Goal: Information Seeking & Learning: Check status

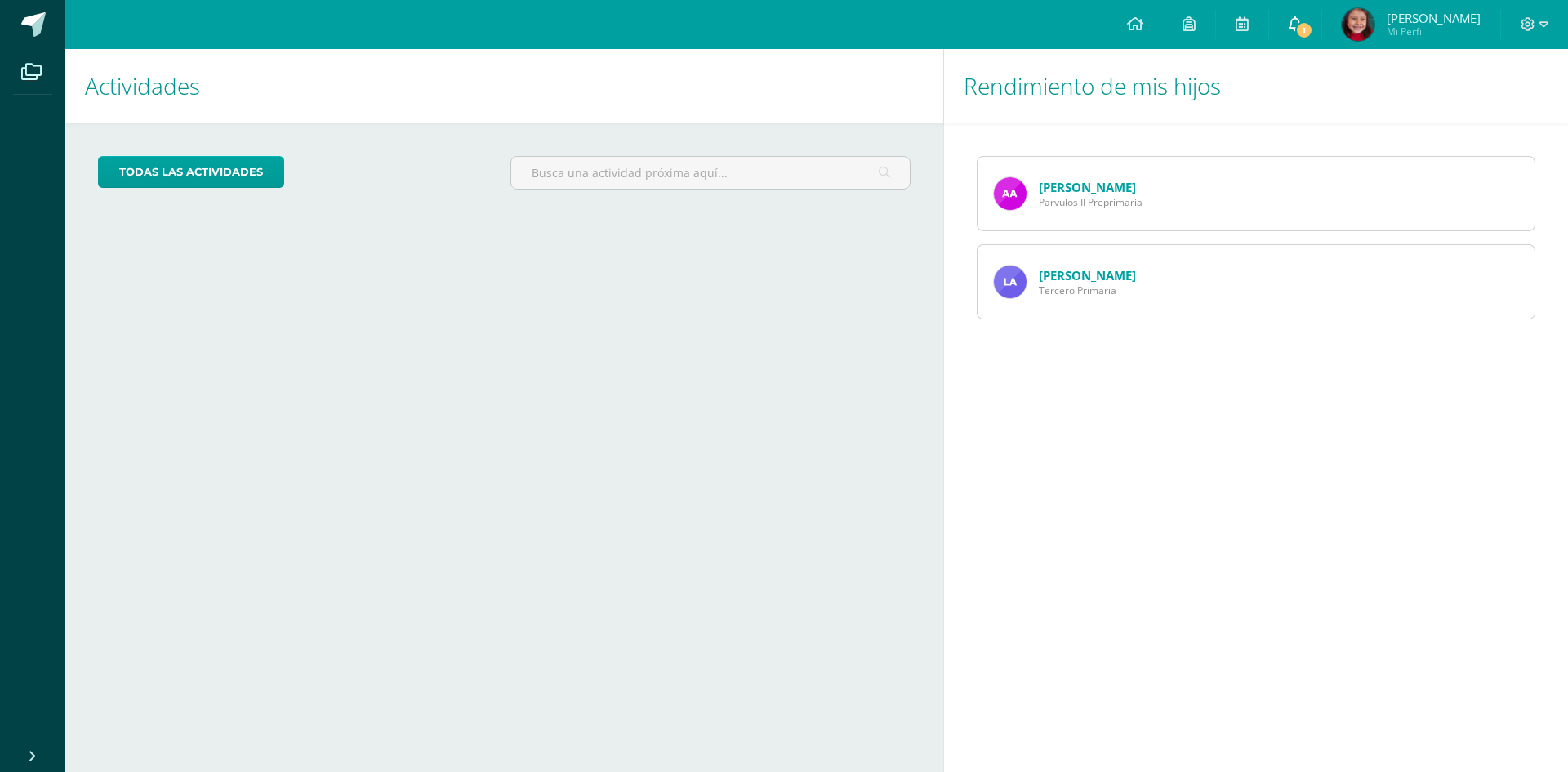
click at [1308, 23] on link "1" at bounding box center [1295, 24] width 52 height 49
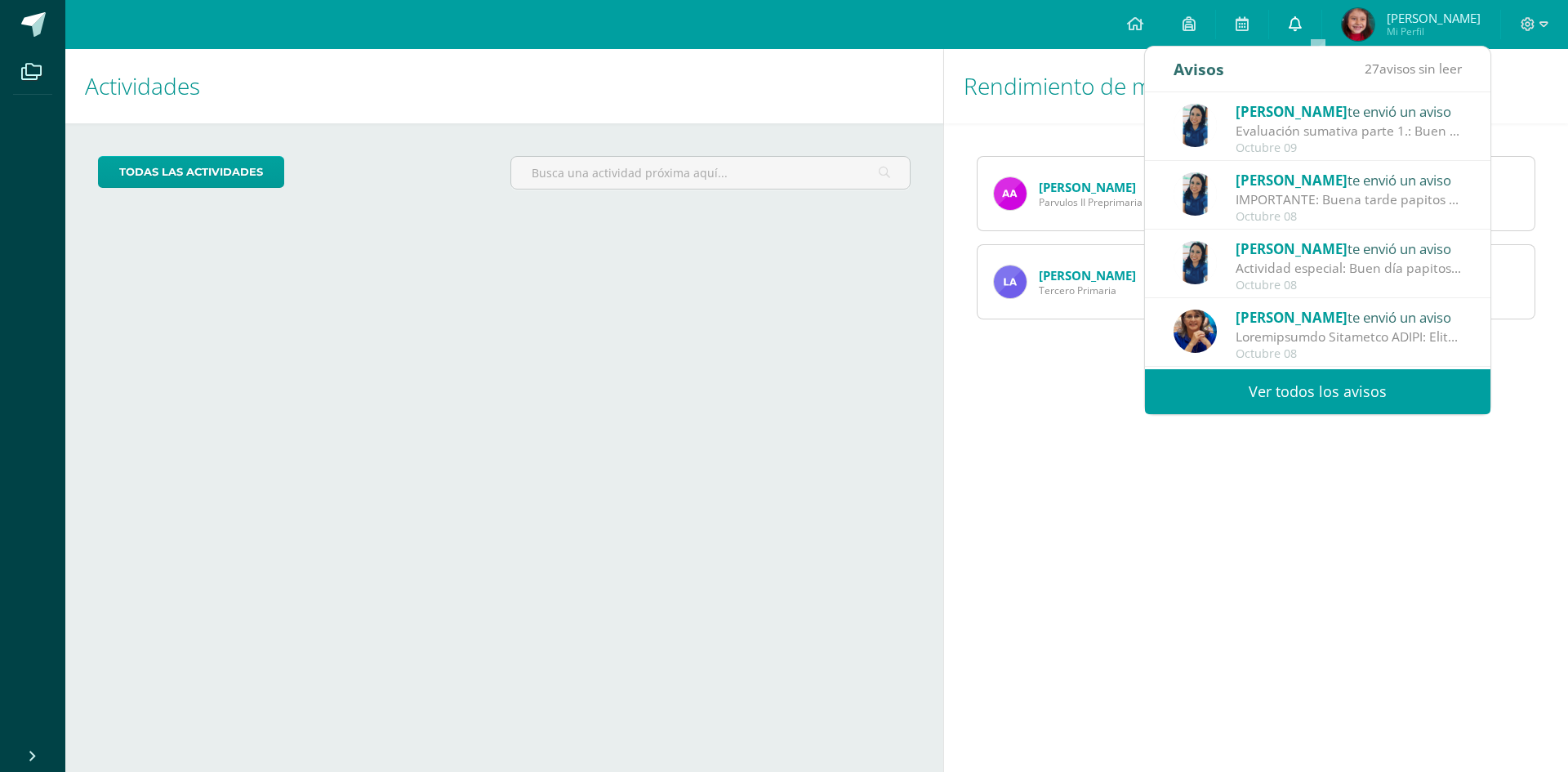
click at [1308, 28] on link "0" at bounding box center [1295, 24] width 52 height 49
click at [1061, 274] on link "[PERSON_NAME]" at bounding box center [1087, 275] width 97 height 16
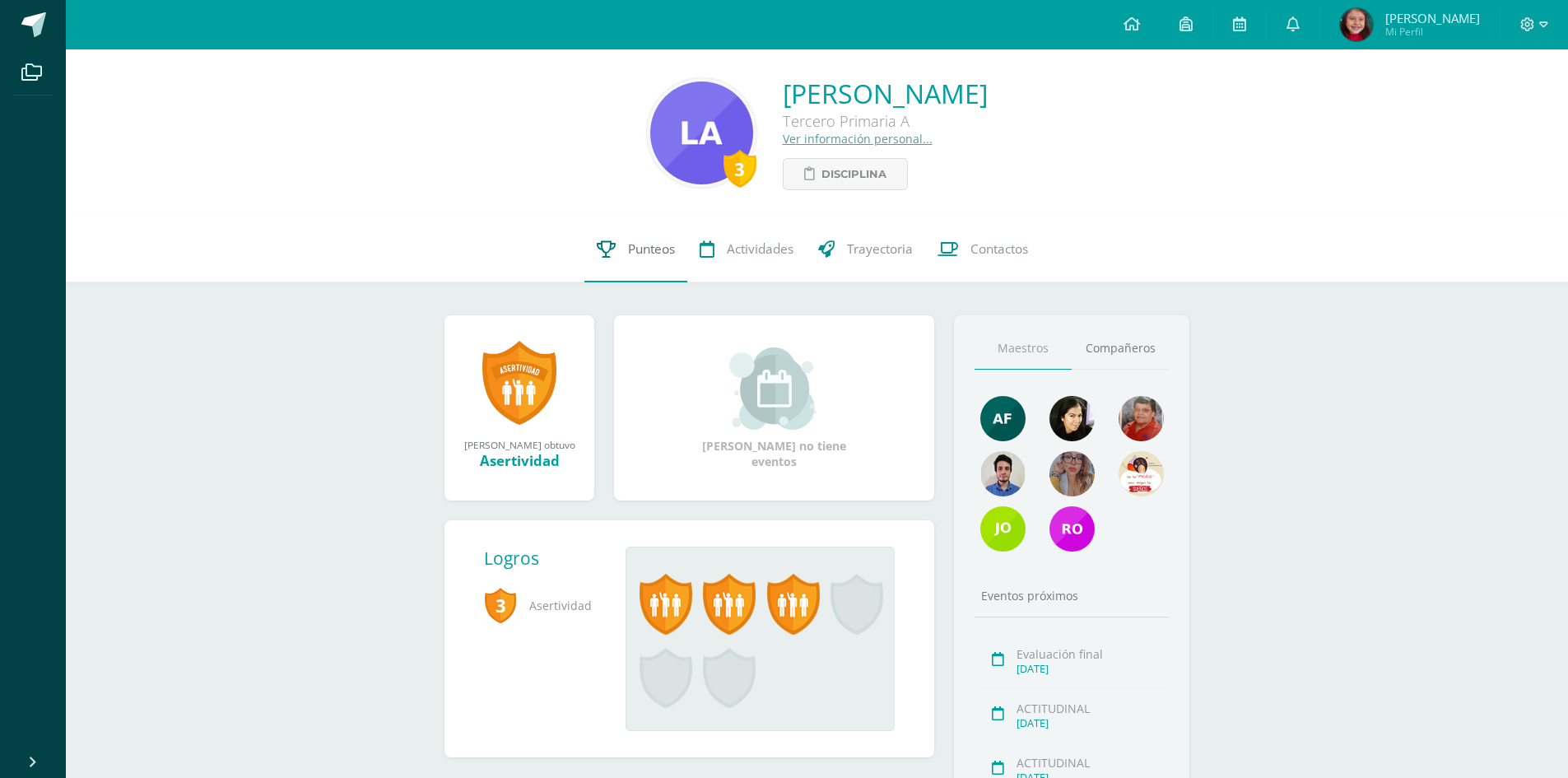
click at [659, 252] on span "Punteos" at bounding box center [651, 248] width 47 height 17
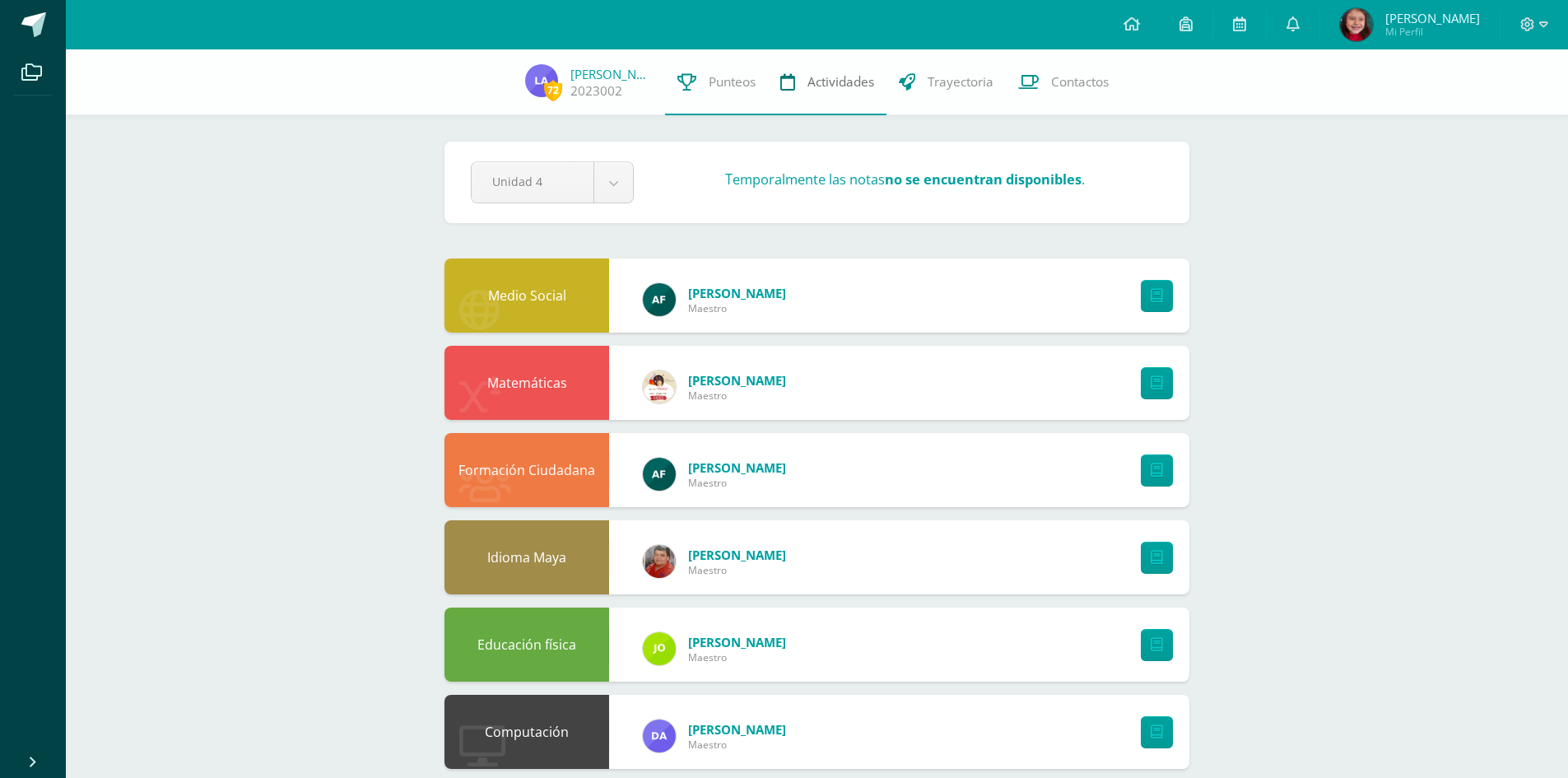
click at [817, 83] on span "Actividades" at bounding box center [841, 82] width 67 height 17
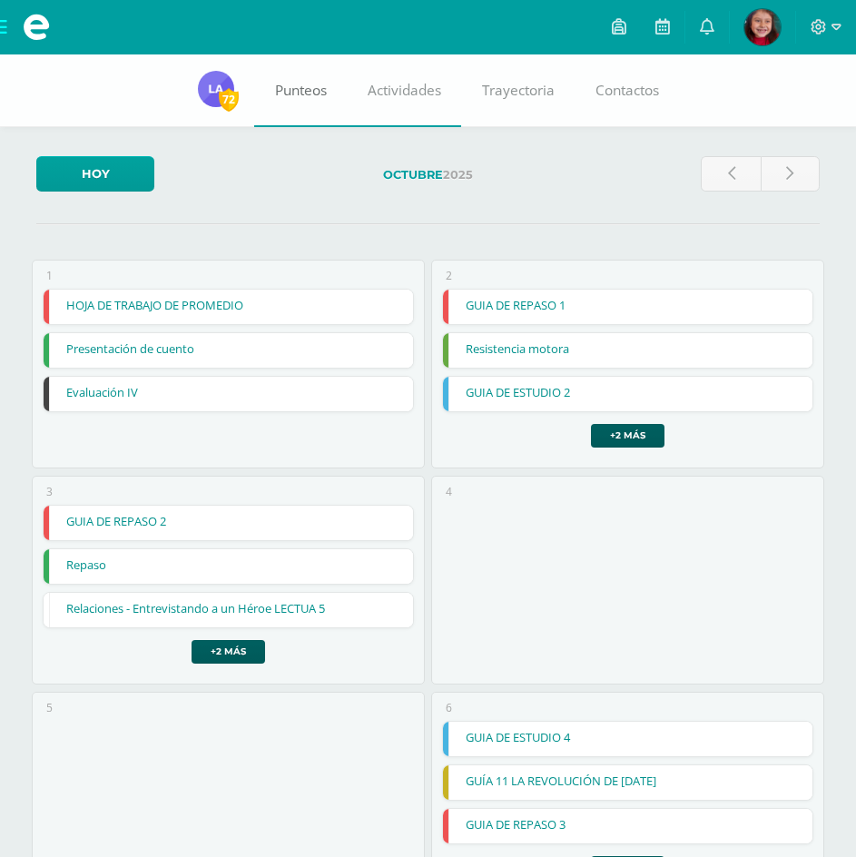
click at [299, 97] on span "Punteos" at bounding box center [301, 90] width 52 height 19
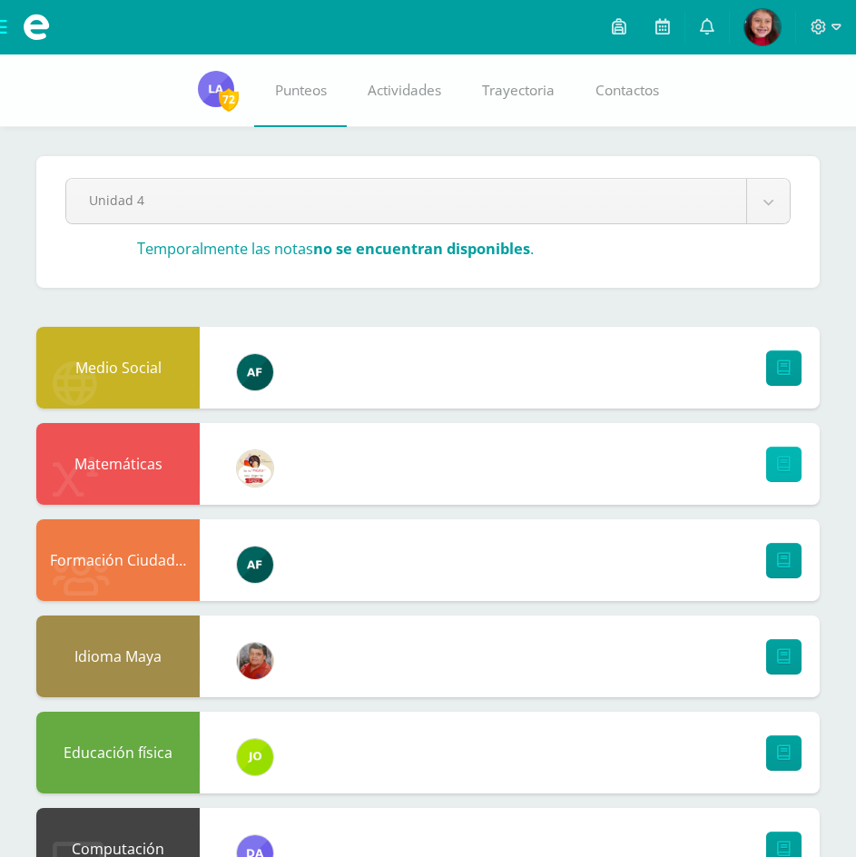
click at [785, 470] on icon at bounding box center [784, 463] width 14 height 15
